Goal: Task Accomplishment & Management: Complete application form

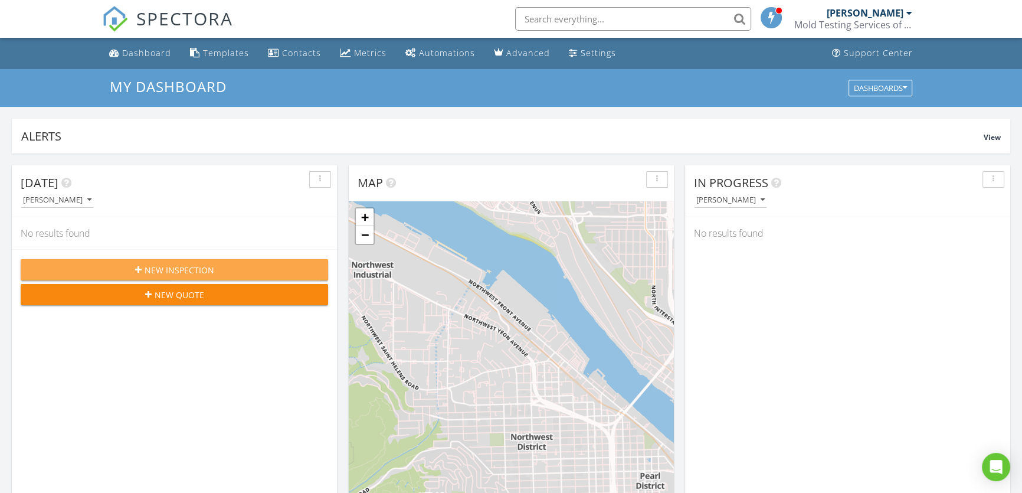
click at [227, 271] on div "New Inspection" at bounding box center [174, 270] width 289 height 12
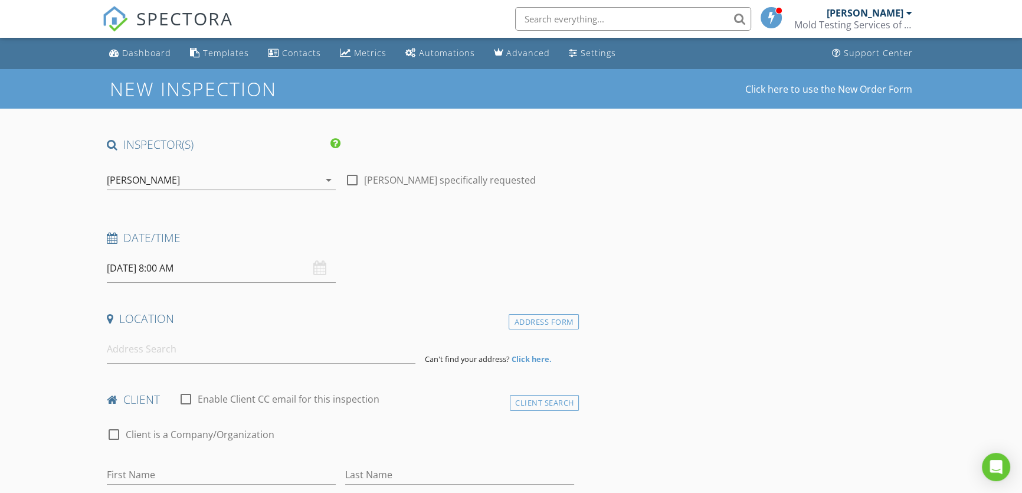
click at [135, 267] on input "08/28/2025 8:00 AM" at bounding box center [221, 268] width 229 height 29
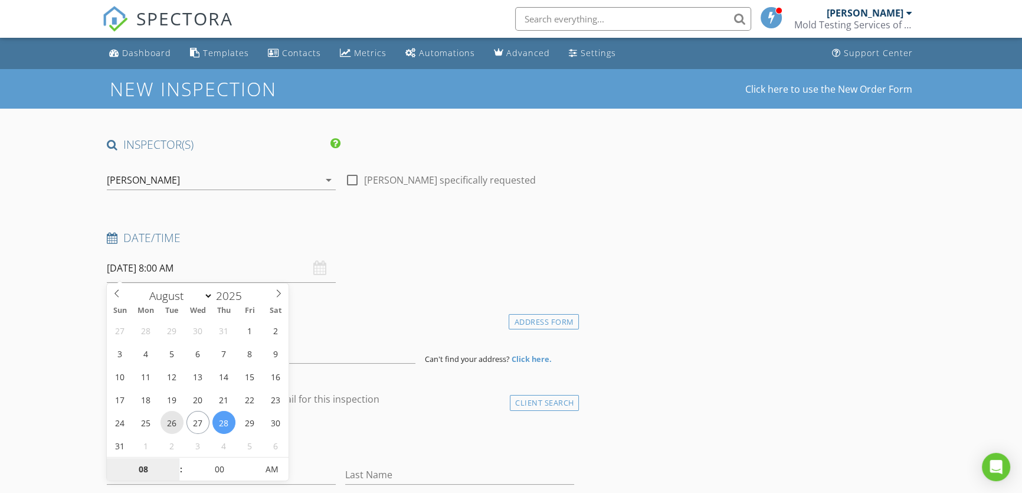
type input "08/26/2025 8:00 AM"
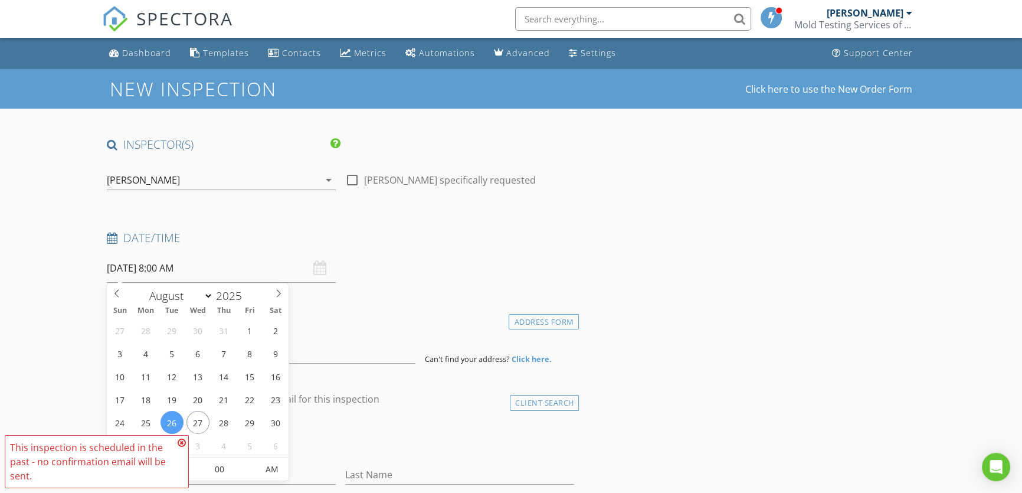
click at [163, 264] on input "08/26/2025 8:00 AM" at bounding box center [221, 268] width 229 height 29
click at [167, 268] on input "08/26/2025 8:00 AM" at bounding box center [221, 268] width 229 height 29
click at [181, 441] on icon at bounding box center [182, 442] width 8 height 9
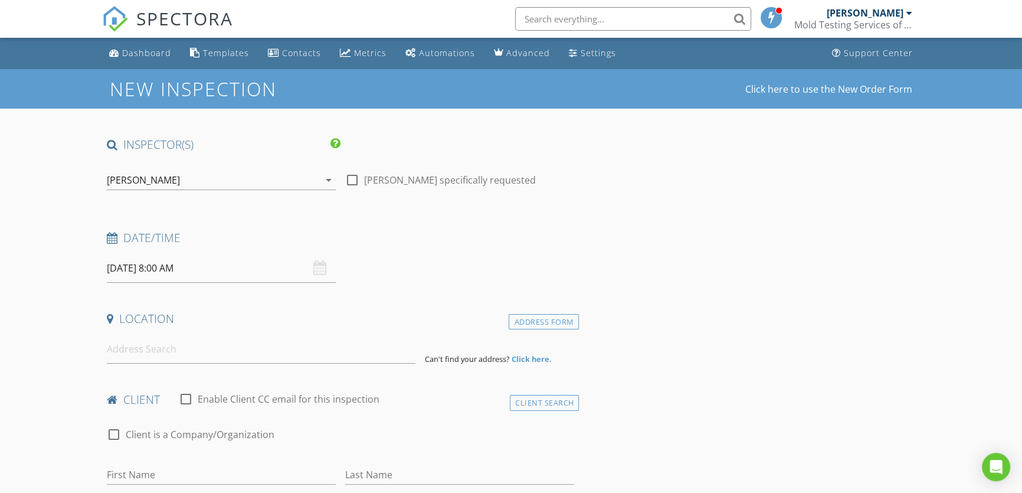
click at [170, 270] on input "08/26/2025 8:00 AM" at bounding box center [221, 268] width 229 height 29
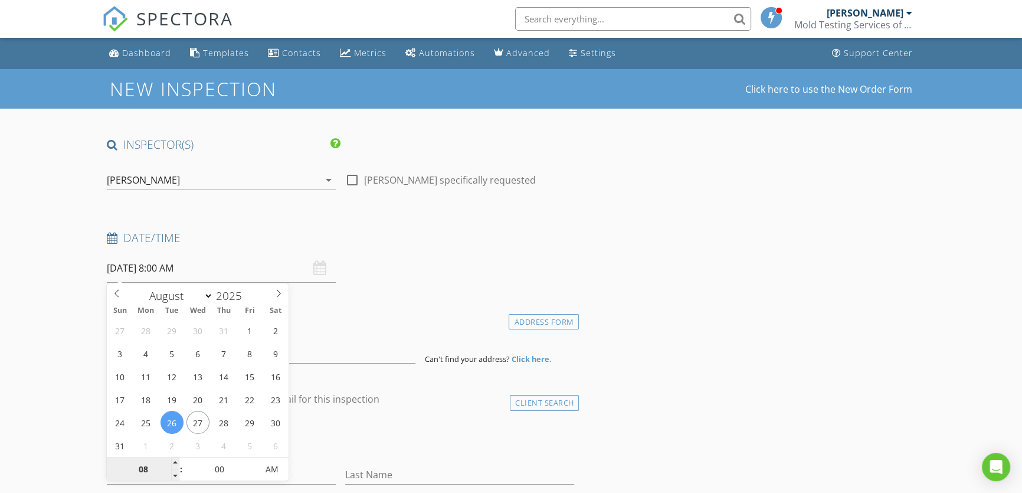
click at [149, 462] on input "08" at bounding box center [143, 470] width 73 height 24
type input "09"
type input "08/26/2025 9:00 AM"
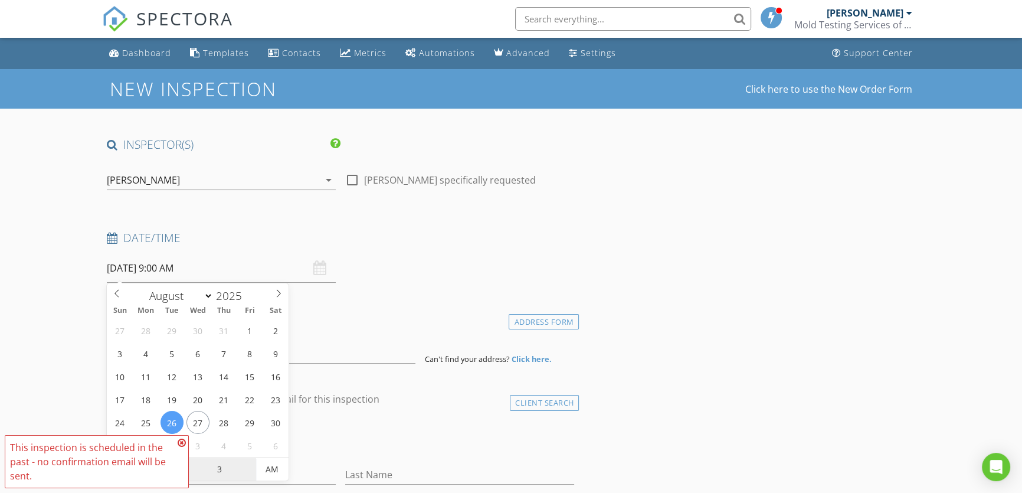
type input "30"
type input "08/26/2025 9:30 AM"
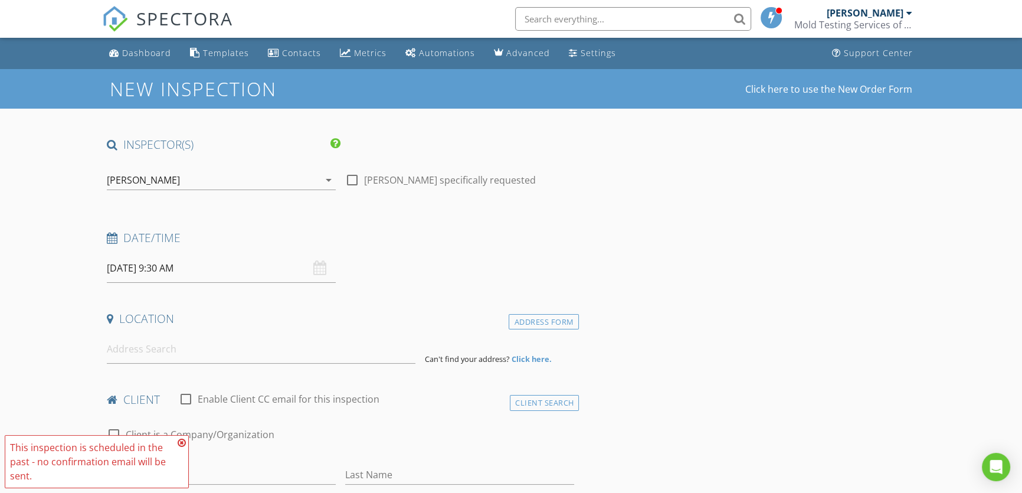
click at [180, 445] on icon at bounding box center [182, 442] width 8 height 9
click at [182, 354] on input at bounding box center [261, 349] width 309 height 29
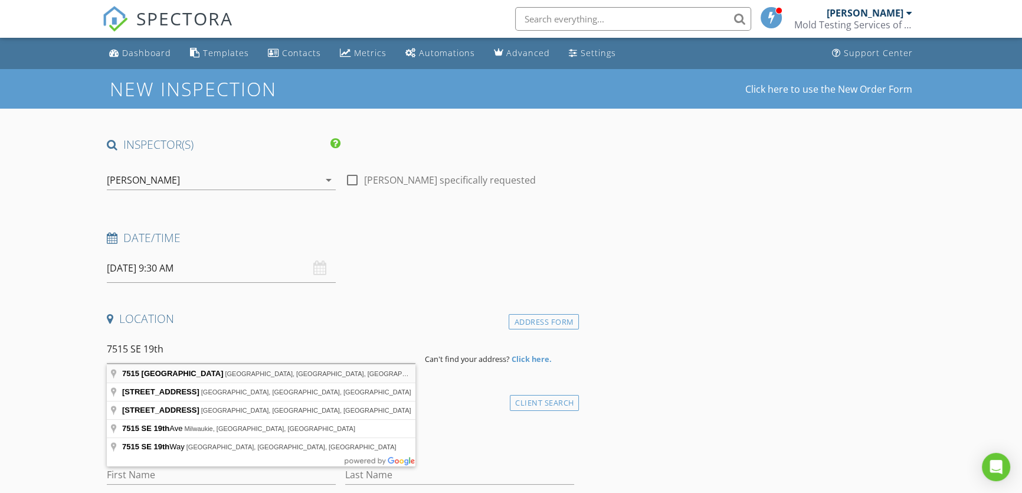
type input "7515 Southeast 19th Avenue, Portland, OR, USA"
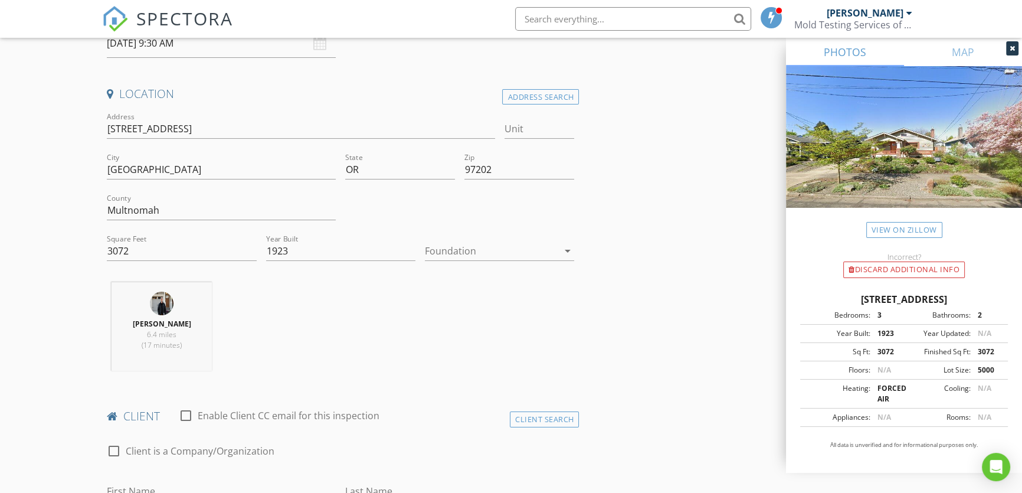
scroll to position [322, 0]
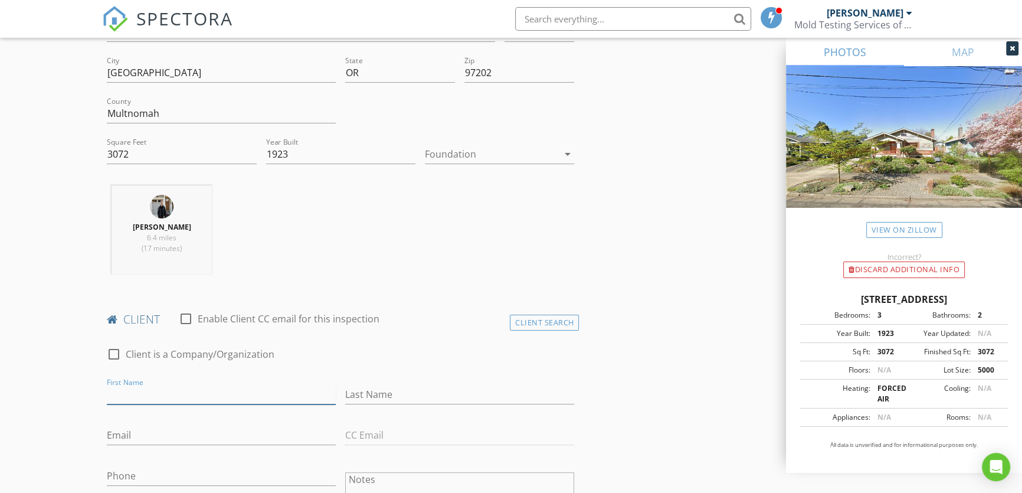
click at [125, 388] on input "First Name" at bounding box center [221, 394] width 229 height 19
type input "Ronald"
type input "Kreger"
type input "ronwkreger@gmail.com"
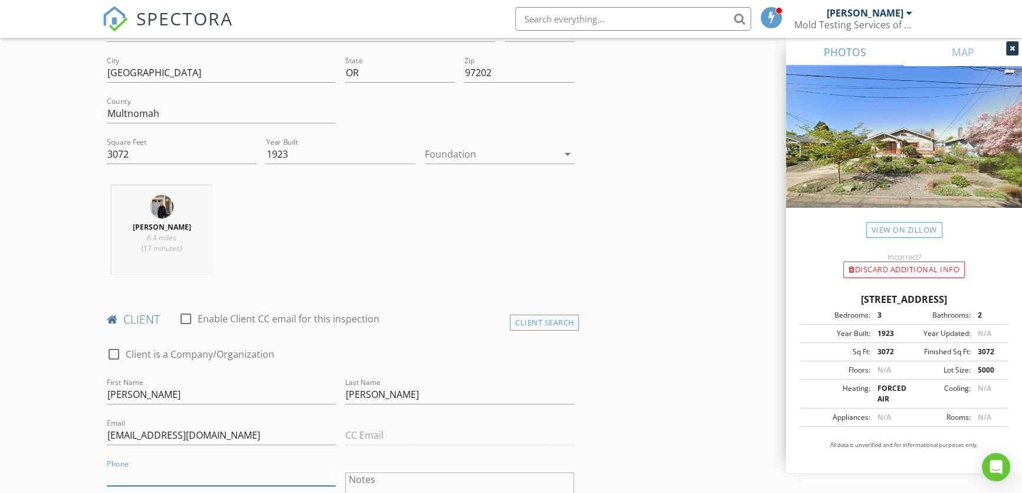
click at [136, 469] on input "Phone" at bounding box center [221, 475] width 229 height 19
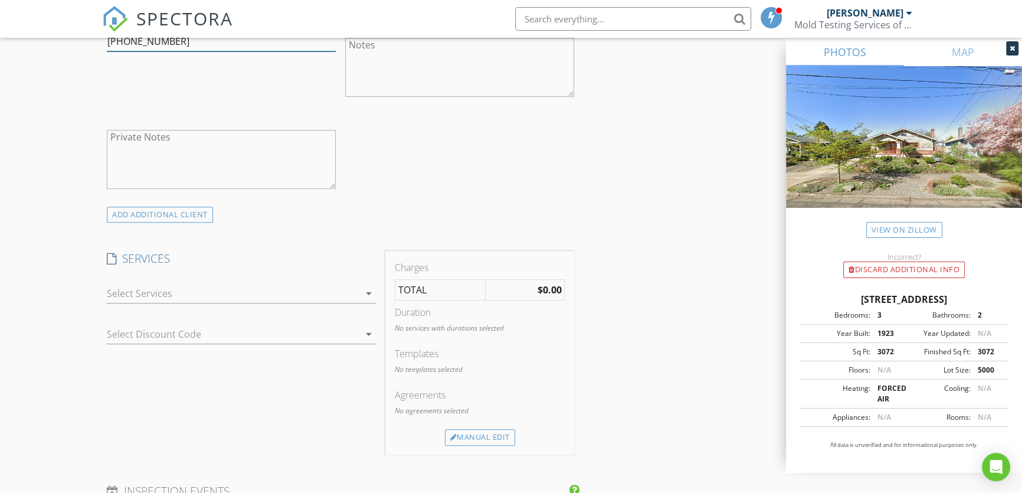
scroll to position [804, 0]
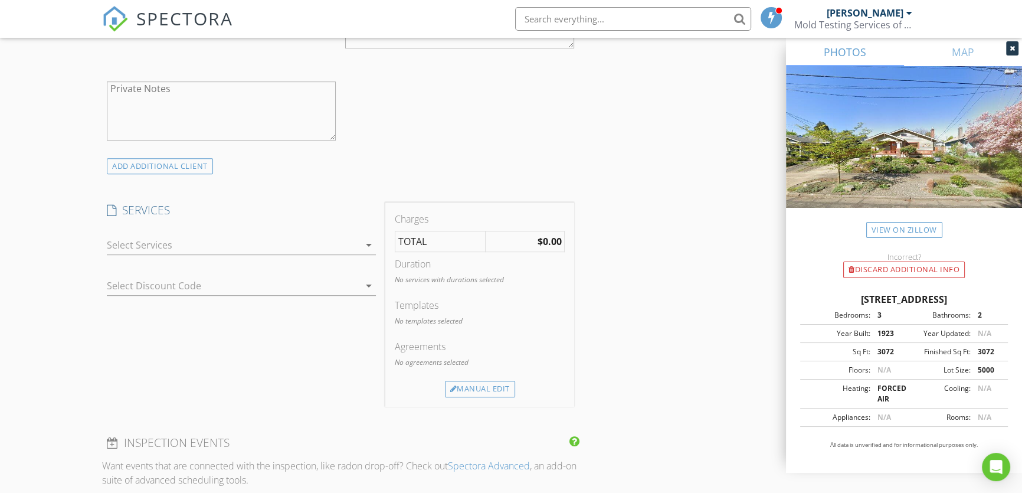
type input "[PHONE_NUMBER]"
click at [229, 245] on div at bounding box center [233, 244] width 252 height 19
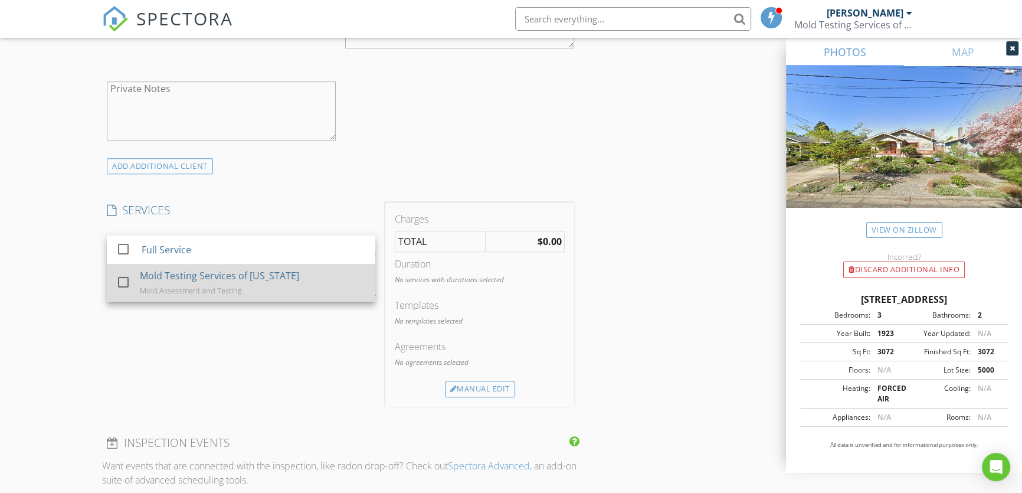
click at [224, 286] on div "Mold Assessment and Testing" at bounding box center [191, 290] width 102 height 9
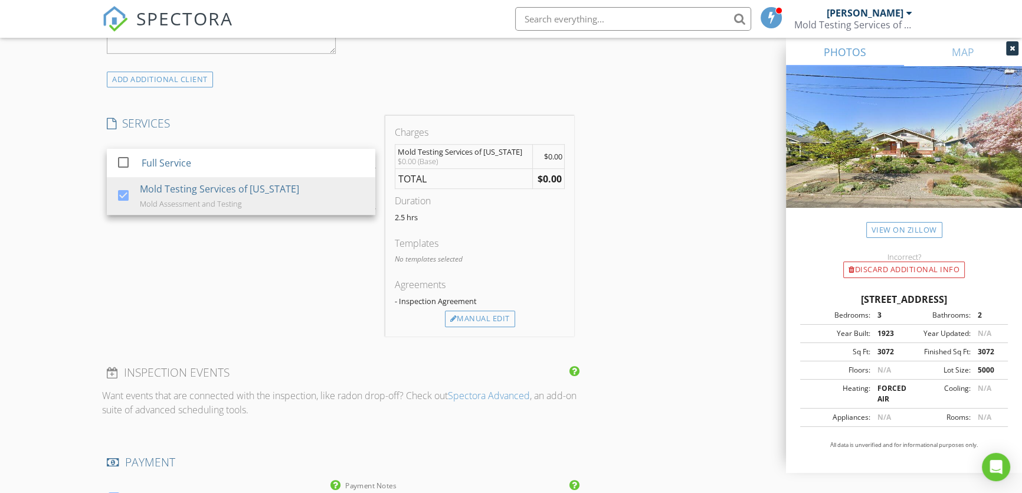
scroll to position [965, 0]
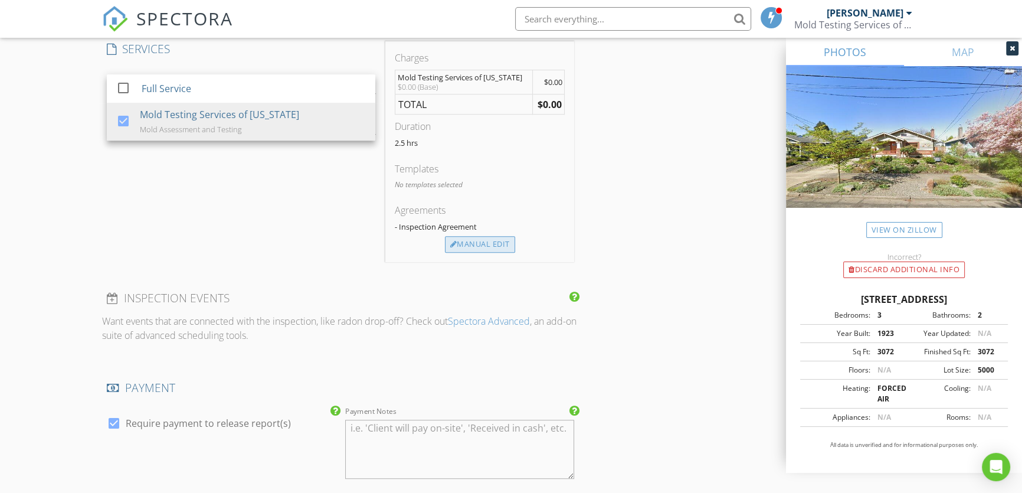
click at [480, 244] on div "Manual Edit" at bounding box center [480, 244] width 70 height 17
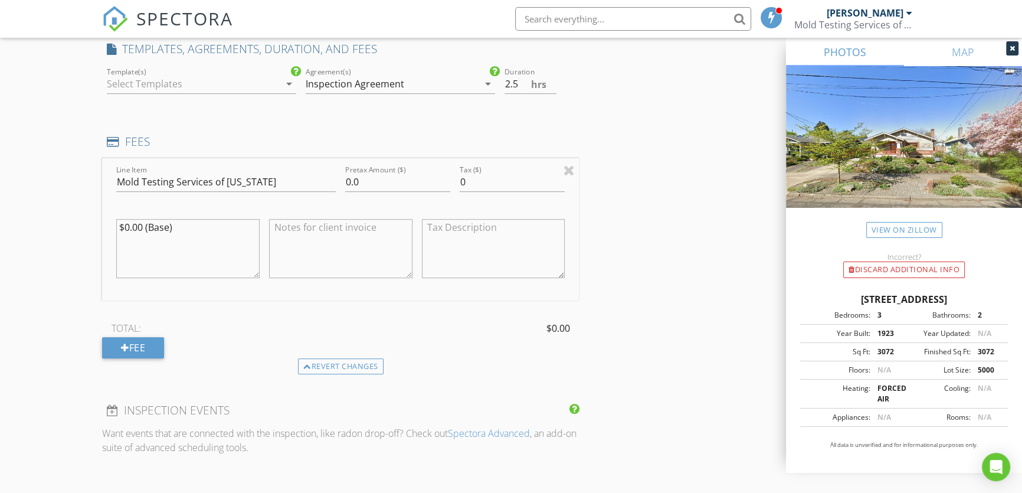
click at [205, 87] on div at bounding box center [193, 83] width 173 height 19
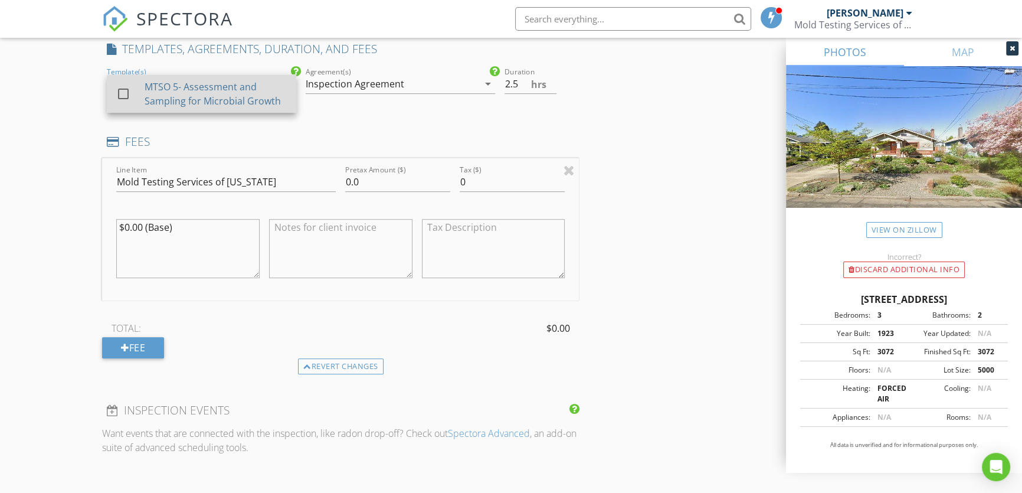
click at [183, 100] on div "MTSO 5- Assessment and Sampling for Microbial Growth" at bounding box center [216, 94] width 142 height 28
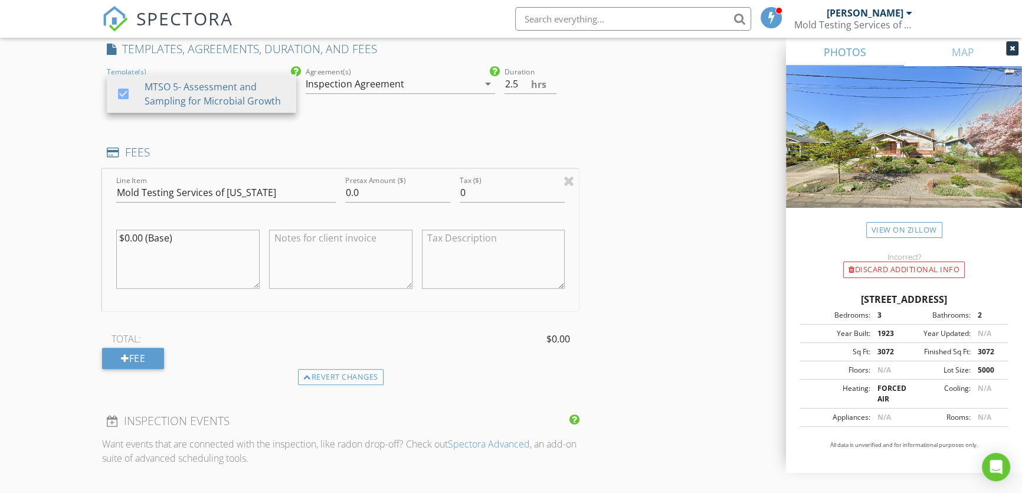
click at [348, 81] on div "Inspection Agreement" at bounding box center [355, 83] width 99 height 11
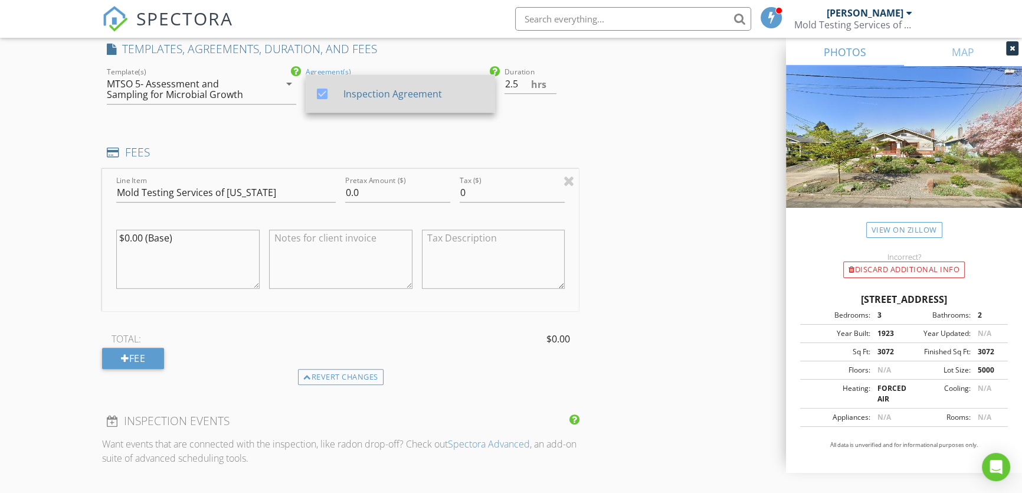
click at [378, 96] on div "Inspection Agreement" at bounding box center [414, 94] width 142 height 14
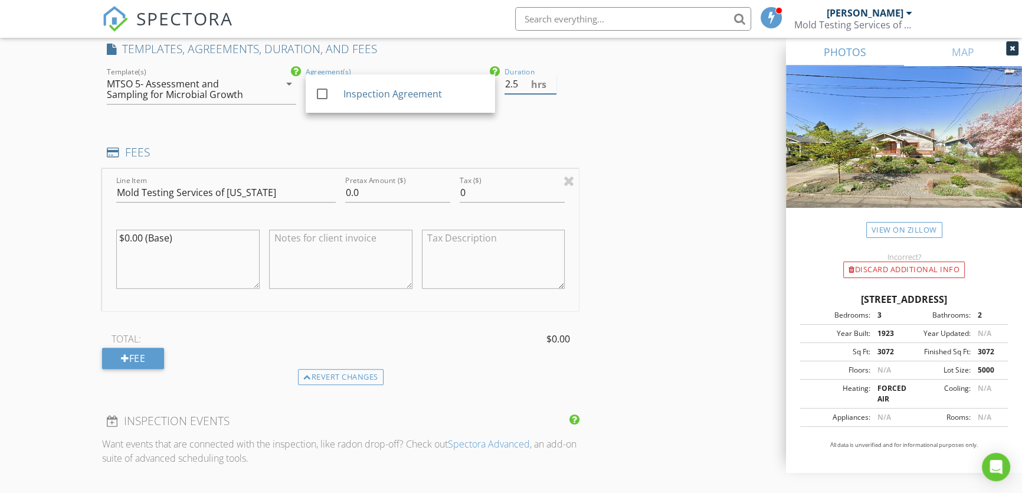
drag, startPoint x: 525, startPoint y: 84, endPoint x: 504, endPoint y: 86, distance: 20.7
click at [505, 86] on input "2.5" at bounding box center [531, 83] width 53 height 19
type input "1"
click at [671, 183] on div "INSPECTOR(S) check_box Garrett Dayfield PRIMARY Garrett Dayfield arrow_drop_dow…" at bounding box center [511, 209] width 818 height 2074
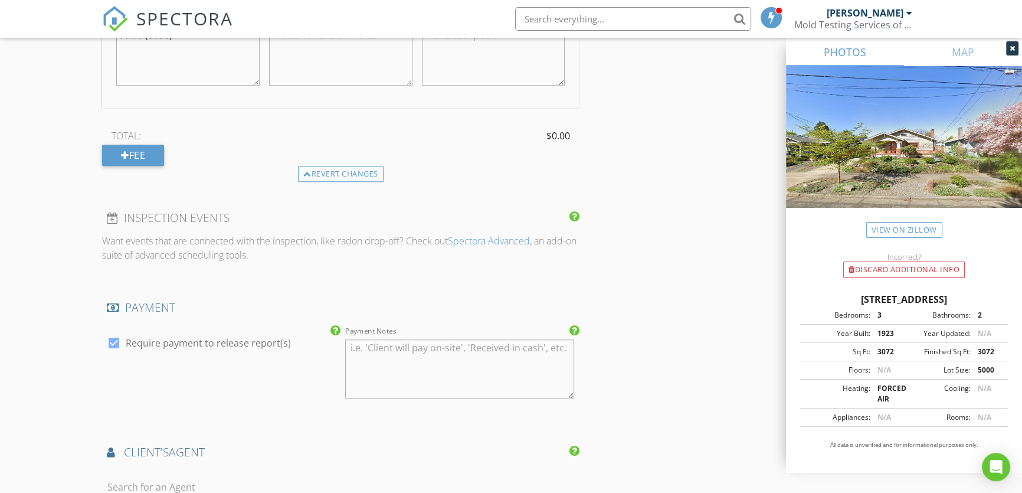
scroll to position [1180, 0]
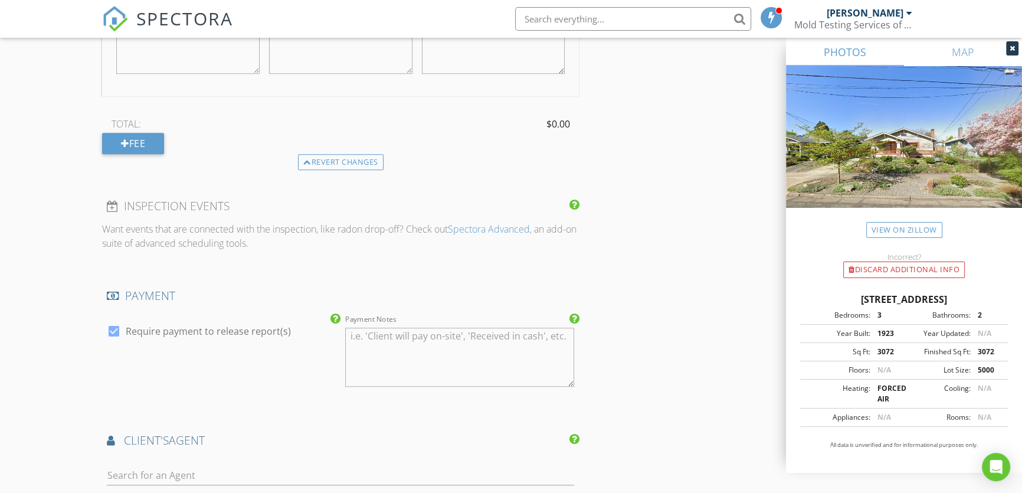
click at [116, 328] on div at bounding box center [114, 331] width 20 height 20
checkbox input "false"
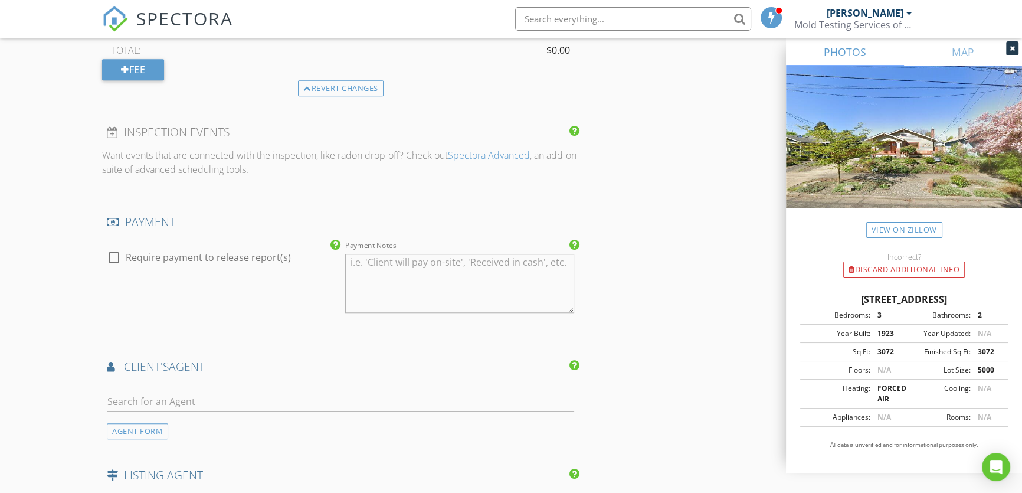
scroll to position [1555, 0]
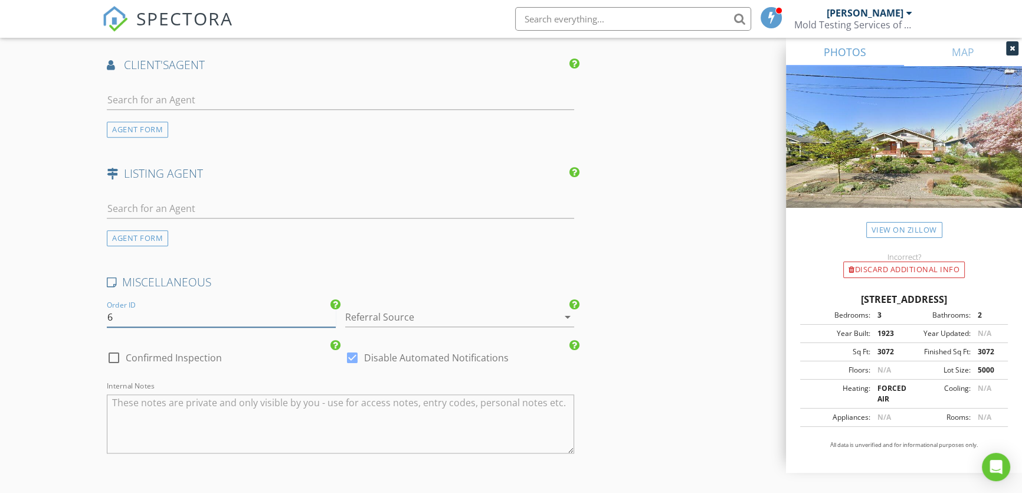
drag, startPoint x: 153, startPoint y: 314, endPoint x: 67, endPoint y: 317, distance: 86.8
type input "5-6841"
click at [385, 315] on div at bounding box center [443, 316] width 196 height 19
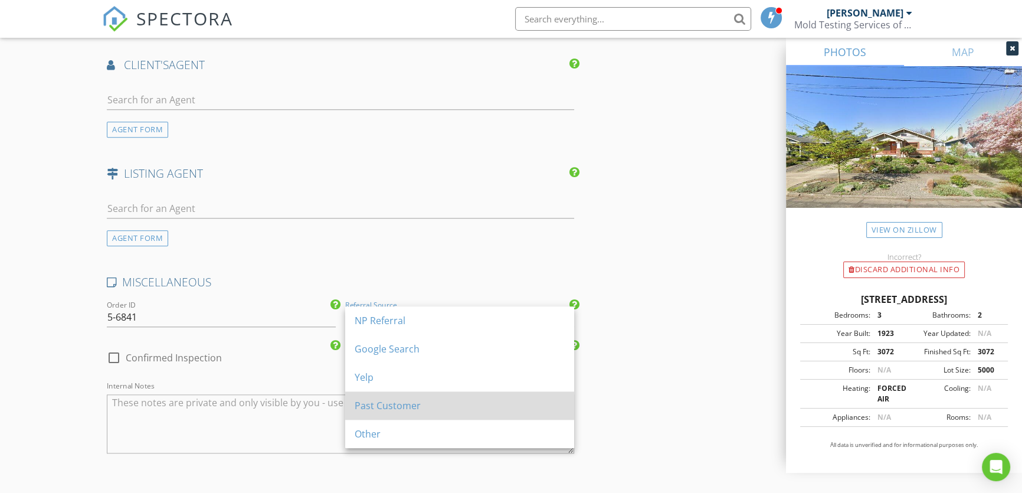
click at [393, 405] on div "Past Customer" at bounding box center [460, 405] width 210 height 14
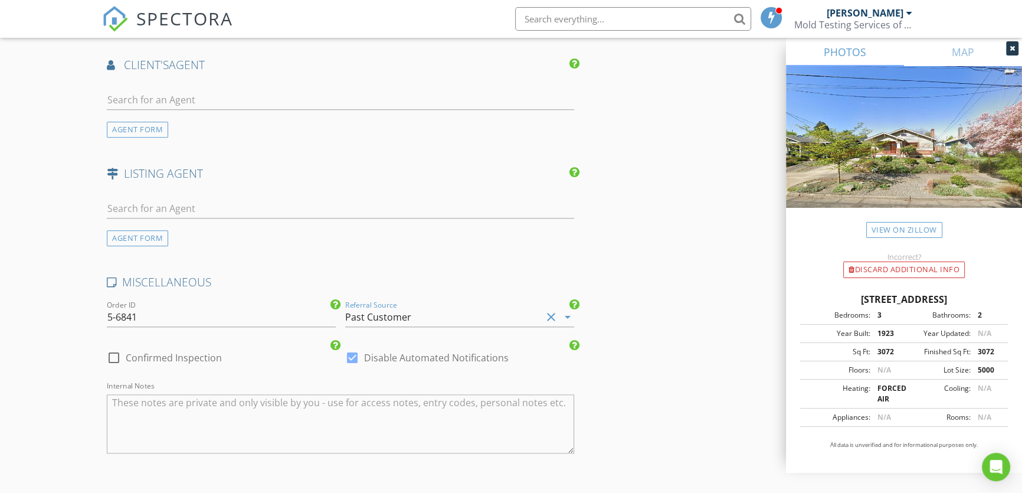
click at [141, 354] on label "Confirmed Inspection" at bounding box center [174, 358] width 96 height 12
checkbox input "true"
click at [355, 359] on div at bounding box center [352, 358] width 20 height 20
checkbox input "false"
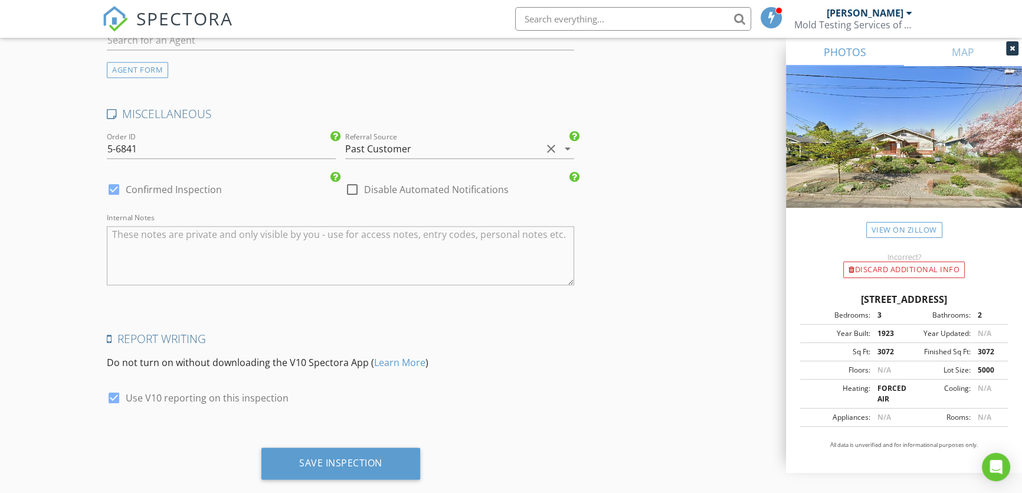
scroll to position [1745, 0]
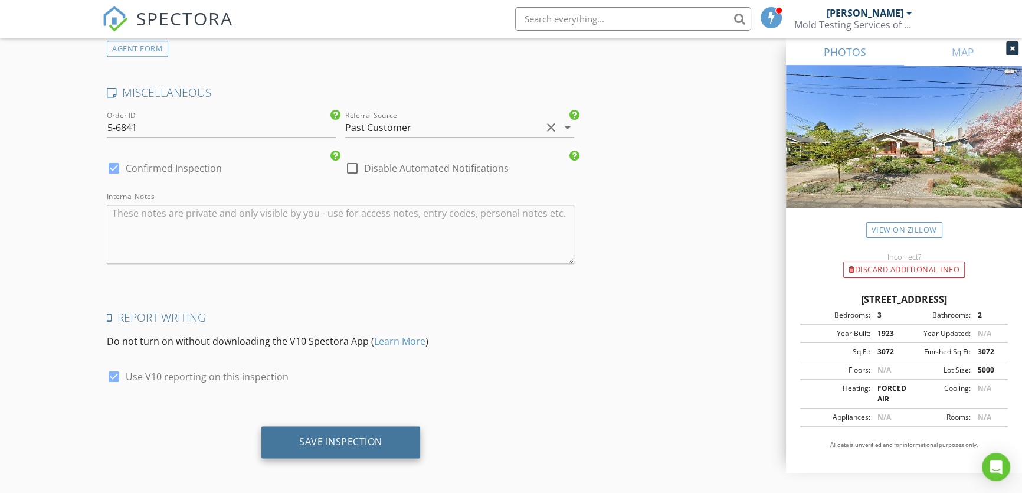
click at [364, 435] on div "Save Inspection" at bounding box center [340, 441] width 83 height 12
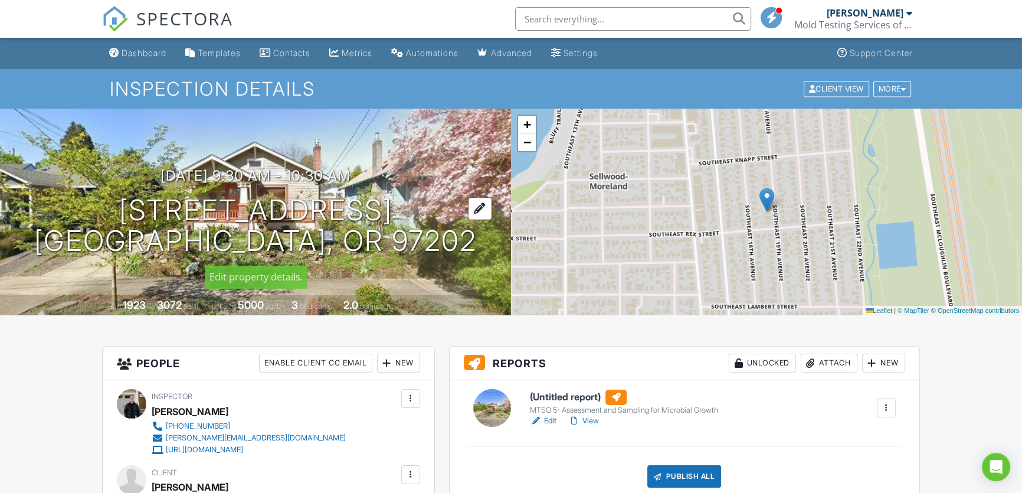
click at [469, 207] on div at bounding box center [480, 209] width 23 height 22
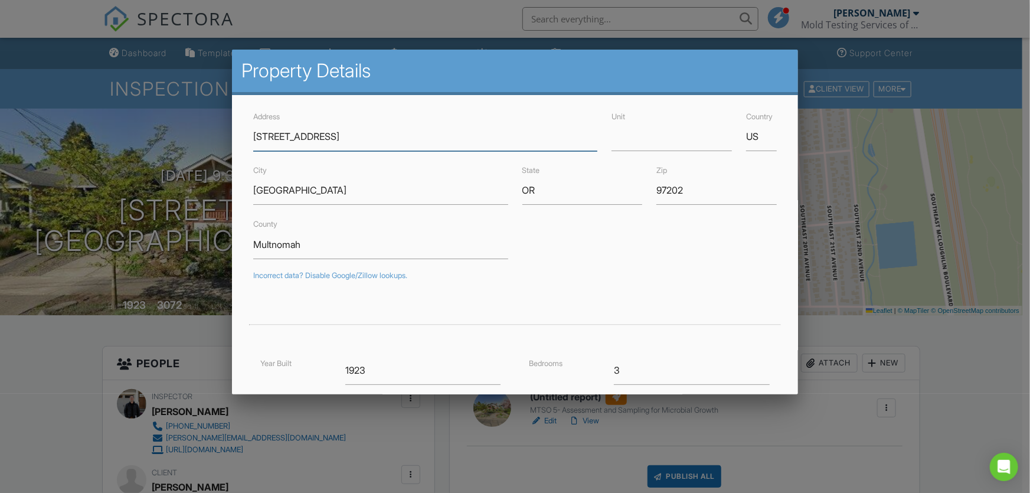
click at [309, 136] on input "7515 SE 19th Ave" at bounding box center [425, 136] width 345 height 29
click at [290, 135] on input "7515 SE 19th Ave" at bounding box center [425, 136] width 345 height 29
click at [294, 135] on input "7515 SE 19th Ave" at bounding box center [425, 136] width 345 height 29
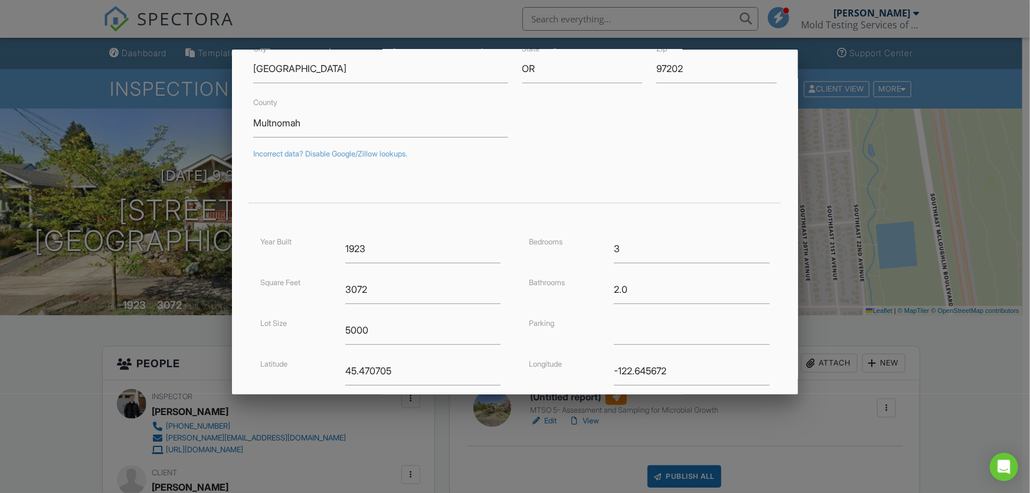
scroll to position [244, 0]
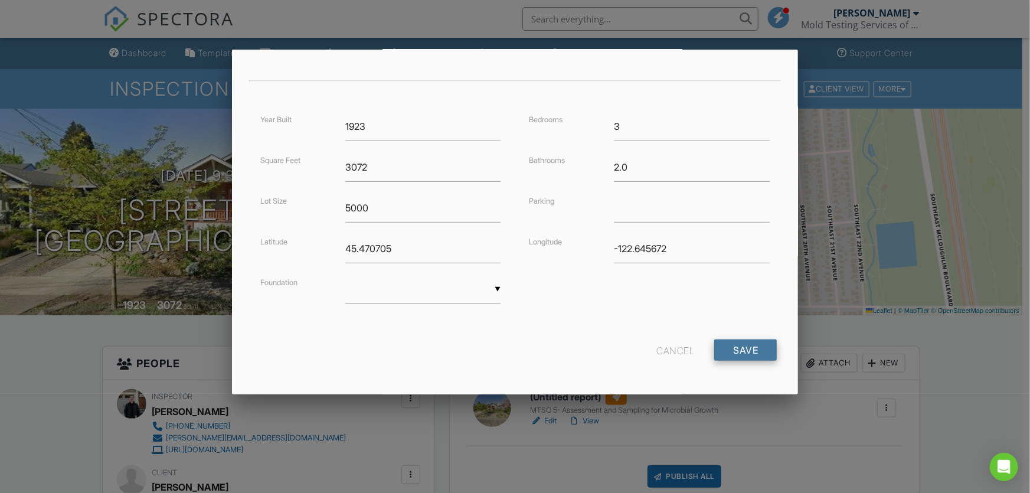
type input "[STREET_ADDRESS]"
click at [729, 353] on input "Save" at bounding box center [745, 349] width 63 height 21
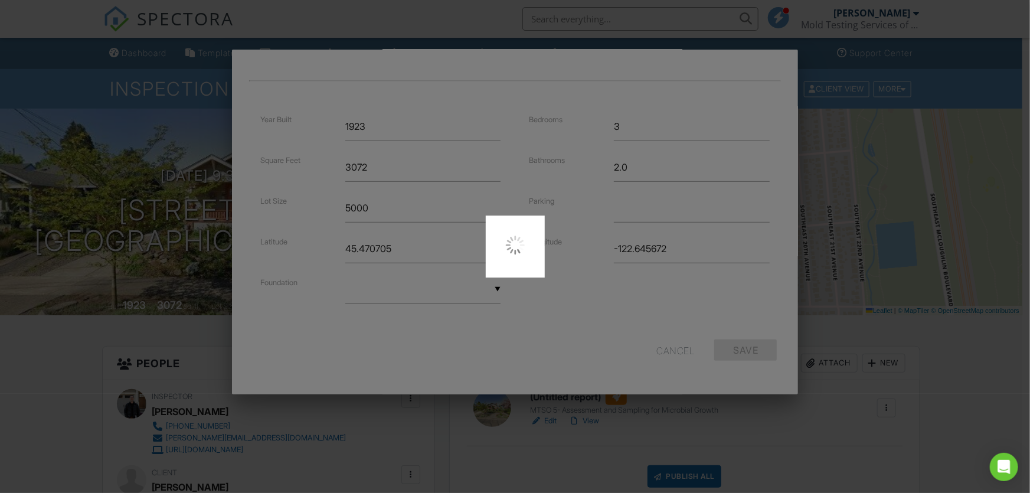
type input "45.4704494"
type input "-122.6337291"
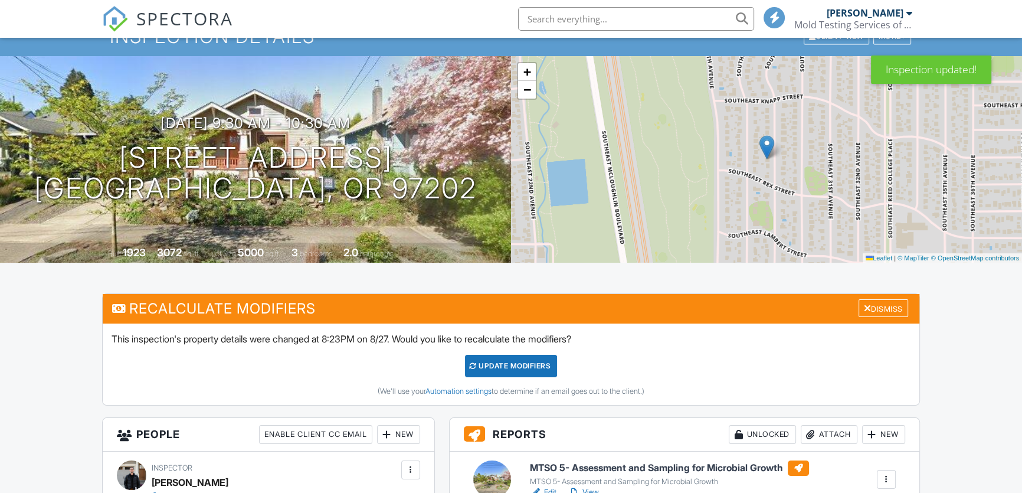
scroll to position [53, 0]
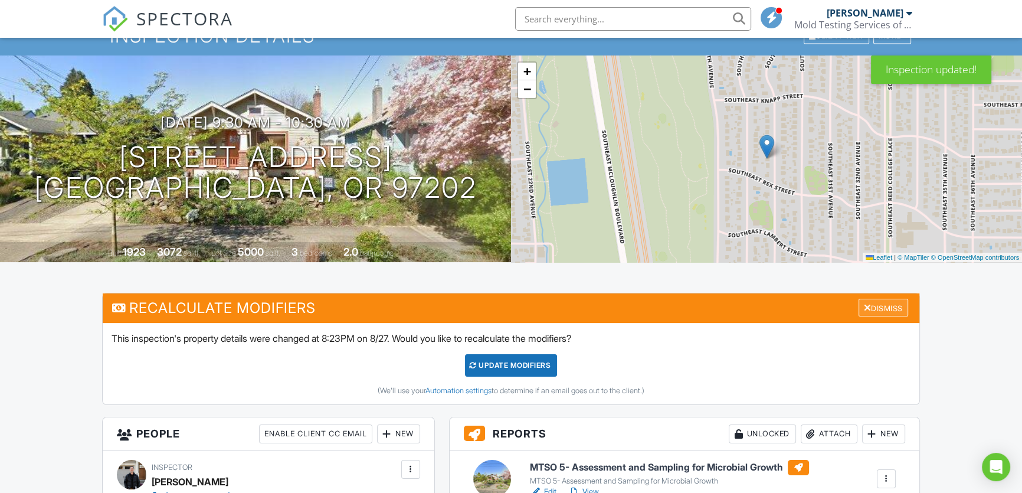
click at [871, 305] on div "Dismiss" at bounding box center [884, 308] width 50 height 18
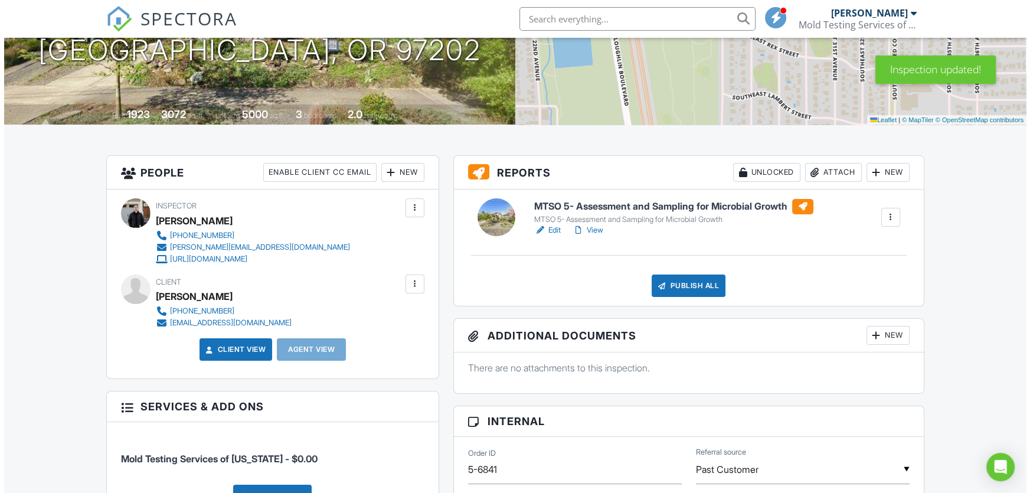
scroll to position [214, 0]
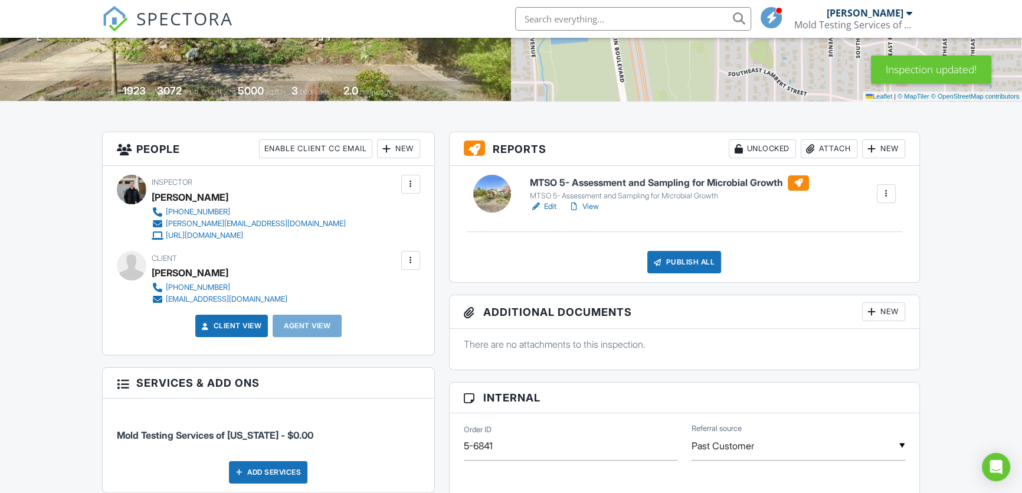
click at [824, 140] on div "Attach" at bounding box center [829, 148] width 57 height 19
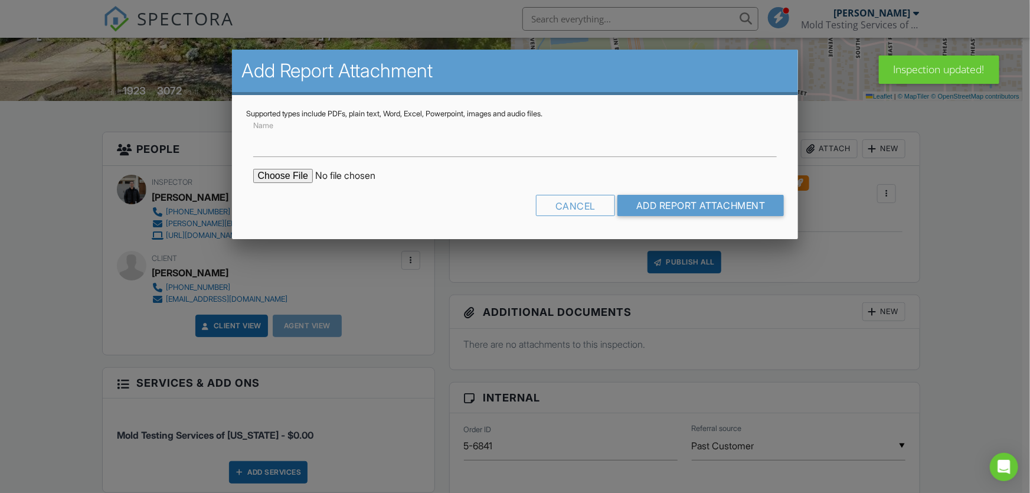
click at [292, 183] on form "Name Cancel Add Report Attachment" at bounding box center [515, 172] width 538 height 106
click at [288, 182] on input "file" at bounding box center [353, 176] width 201 height 14
type input "C:\fakepath\Project-4202457_5-6841.pdf"
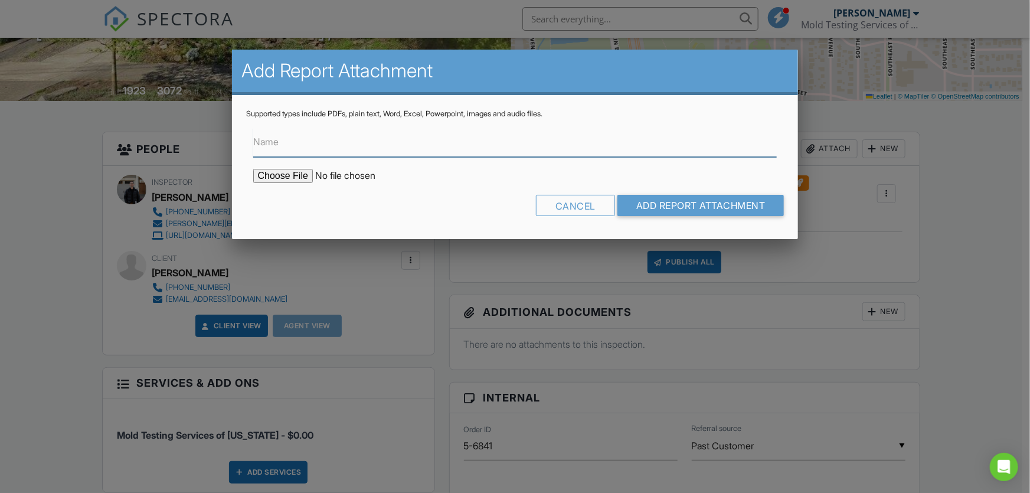
click at [329, 150] on input "Name" at bounding box center [515, 142] width 524 height 29
type input "Lab Results"
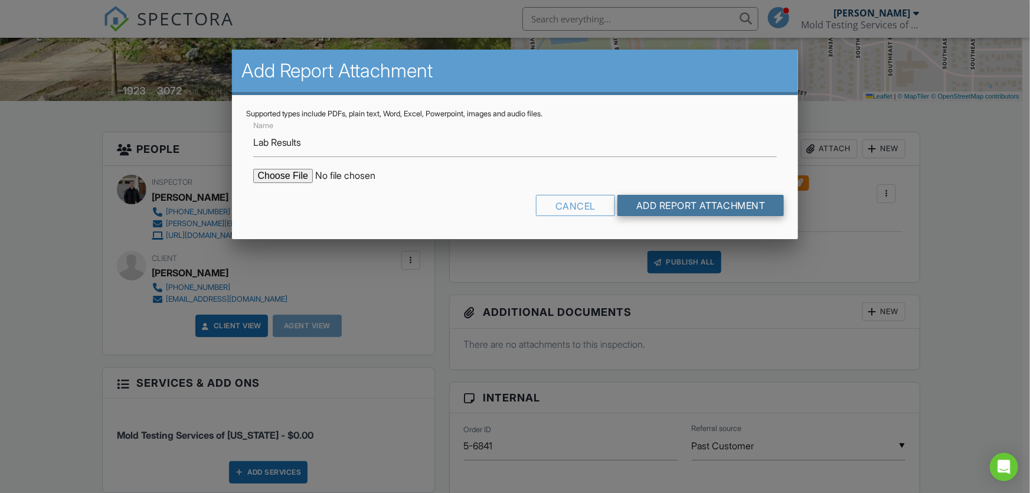
click at [672, 204] on input "Add Report Attachment" at bounding box center [700, 205] width 167 height 21
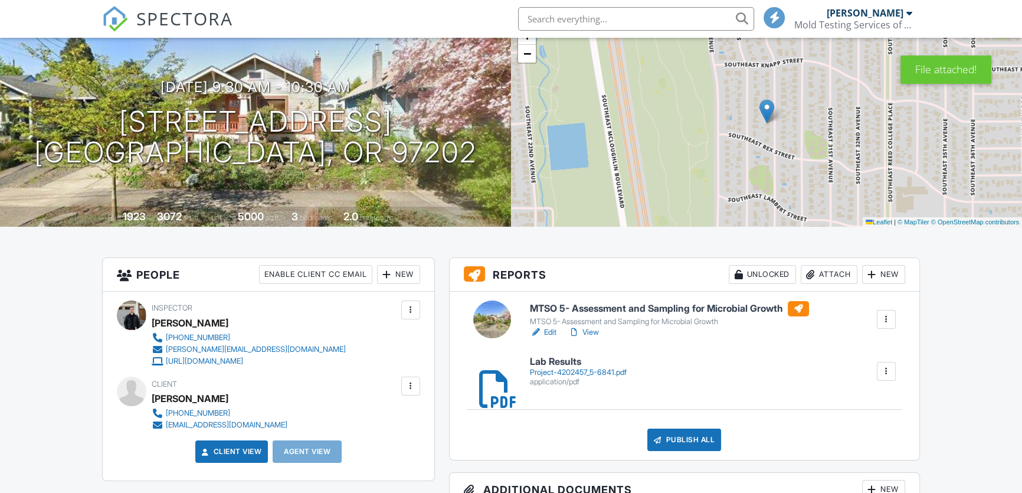
scroll to position [107, 0]
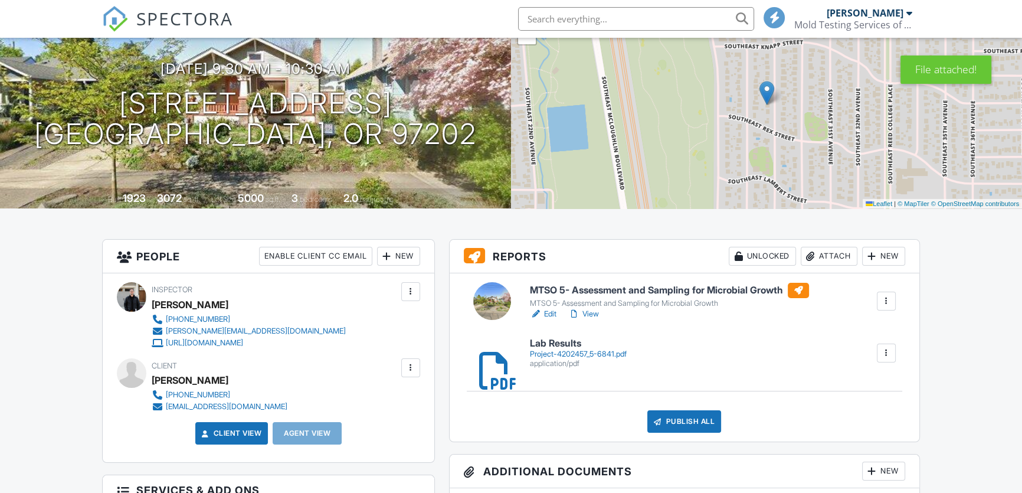
click at [551, 313] on link "Edit" at bounding box center [543, 314] width 27 height 12
